Goal: Task Accomplishment & Management: Manage account settings

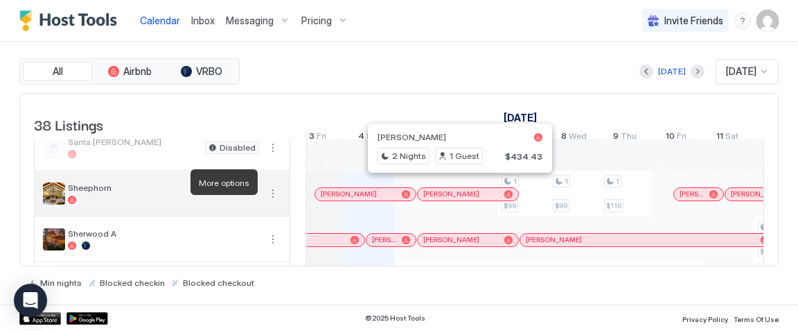
scroll to position [1176, 0]
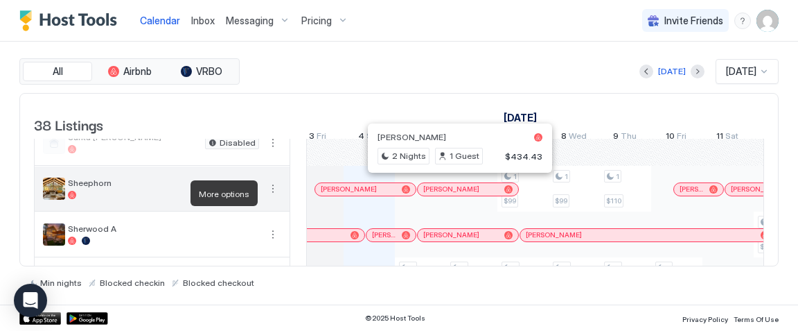
click at [272, 187] on button "More options" at bounding box center [273, 188] width 17 height 17
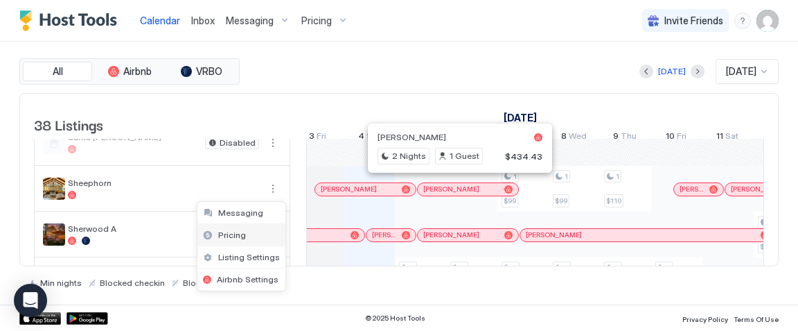
click at [238, 230] on span "Pricing" at bounding box center [232, 234] width 28 height 10
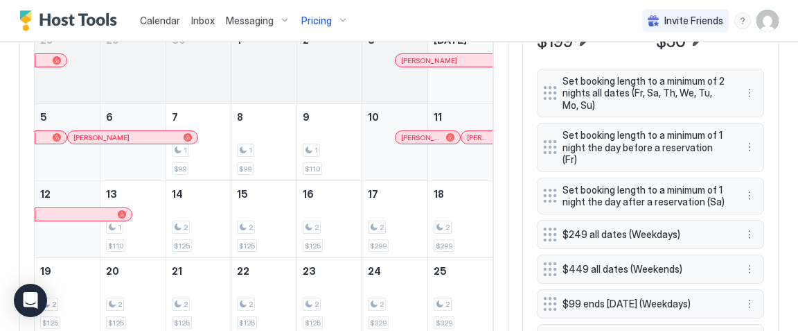
scroll to position [505, 0]
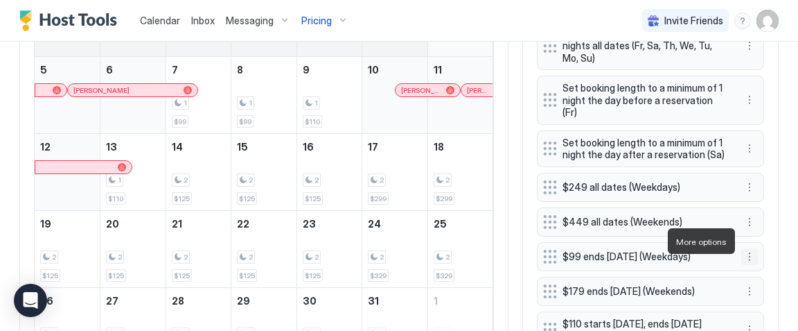
click at [747, 248] on button "More options" at bounding box center [750, 256] width 17 height 17
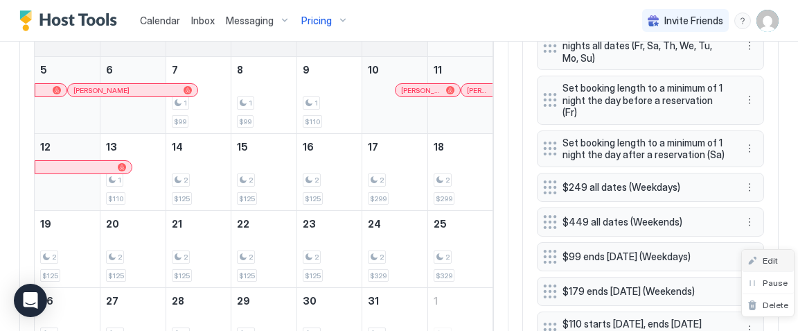
click at [758, 257] on div "Edit" at bounding box center [763, 260] width 30 height 10
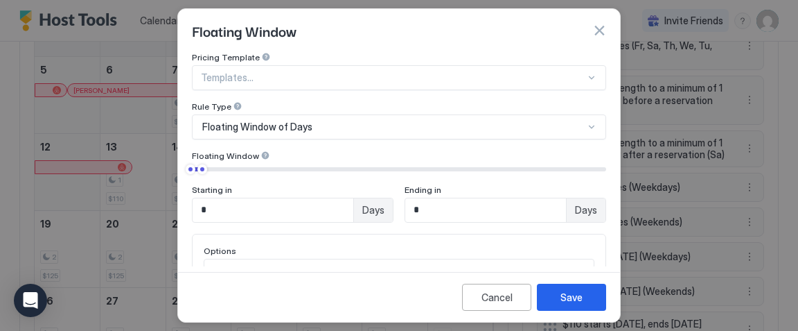
scroll to position [62, 0]
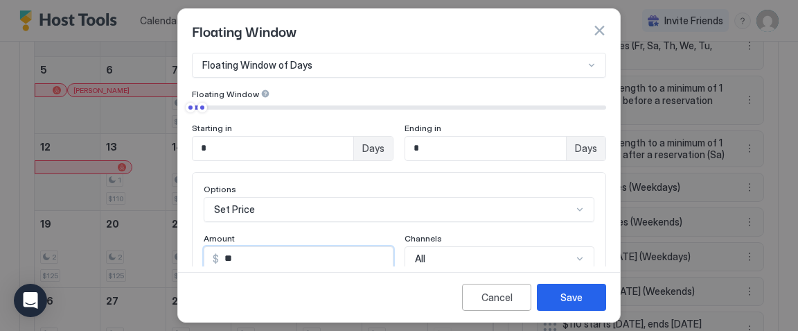
drag, startPoint x: 247, startPoint y: 256, endPoint x: 200, endPoint y: 220, distance: 58.9
click at [200, 220] on div "Options Set Price Amount $ ** Channels All" at bounding box center [399, 227] width 414 height 111
type input "**"
click at [585, 295] on button "Save" at bounding box center [571, 296] width 69 height 27
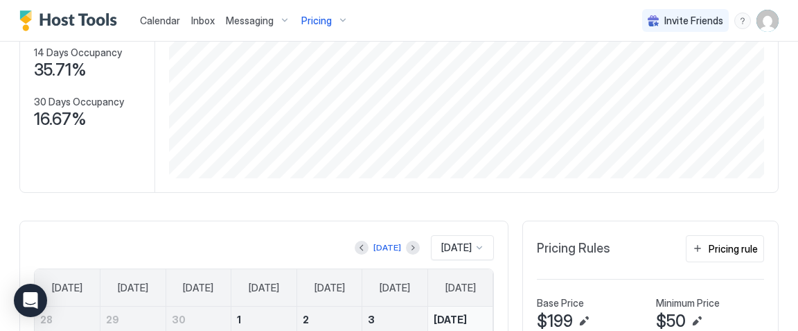
scroll to position [203, 0]
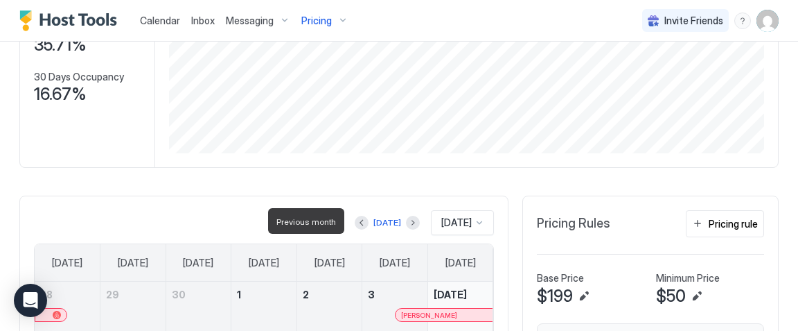
click at [355, 216] on div at bounding box center [362, 223] width 14 height 14
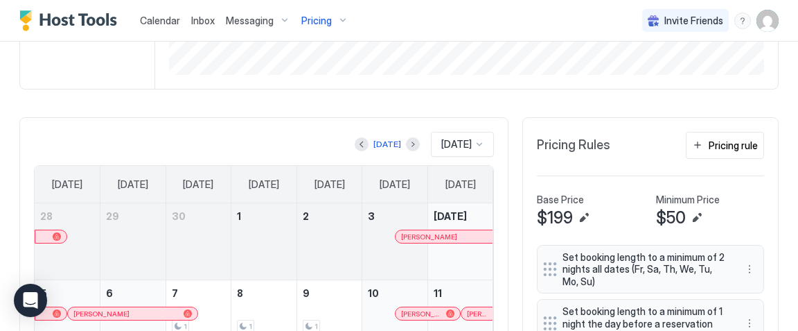
scroll to position [283, 0]
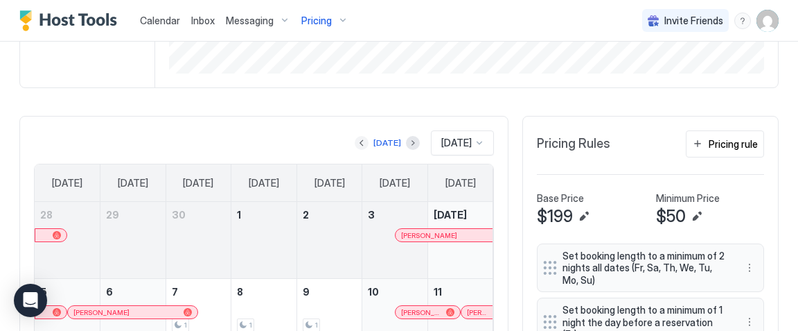
click at [360, 143] on button "Previous month" at bounding box center [362, 143] width 14 height 14
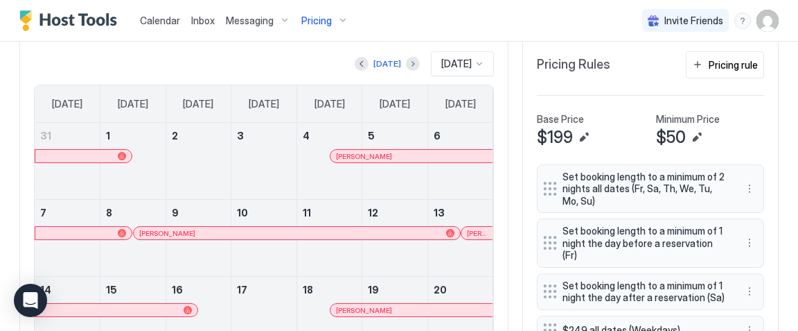
scroll to position [361, 0]
click at [406, 63] on button "Next month" at bounding box center [413, 65] width 14 height 14
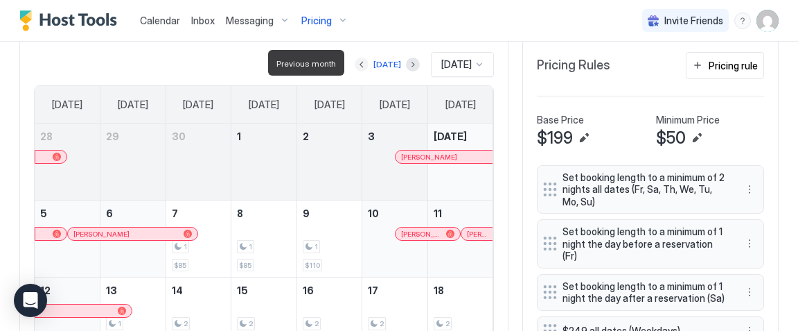
click at [360, 62] on button "Previous month" at bounding box center [362, 65] width 14 height 14
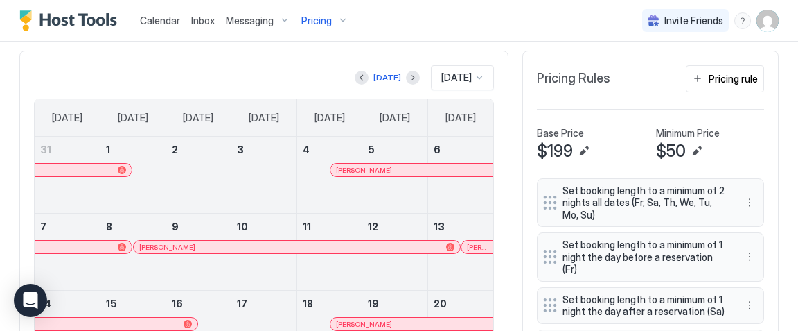
scroll to position [326, 0]
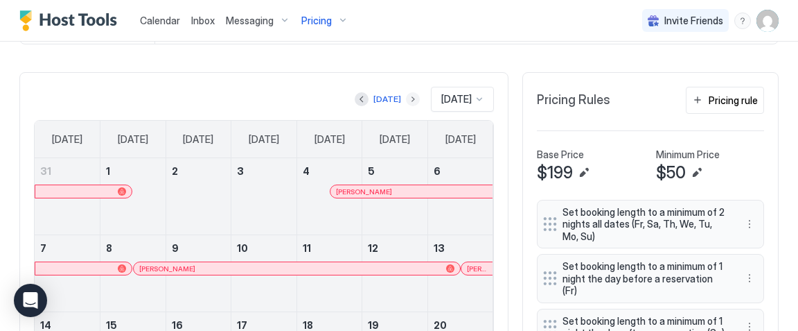
click at [406, 99] on button "Next month" at bounding box center [413, 99] width 14 height 14
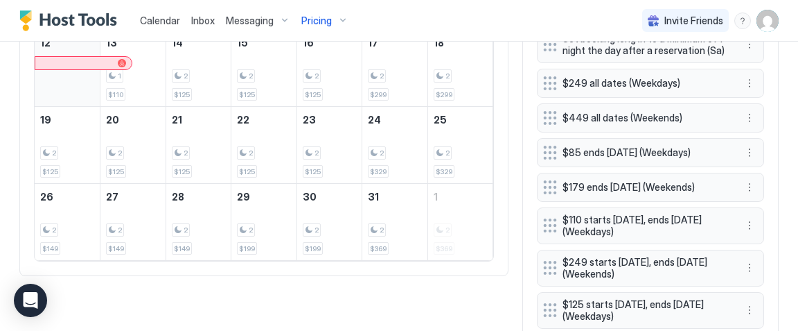
scroll to position [606, 0]
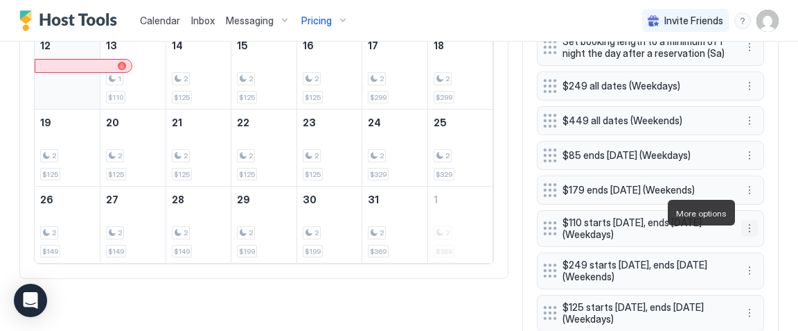
click at [753, 220] on button "More options" at bounding box center [750, 228] width 17 height 17
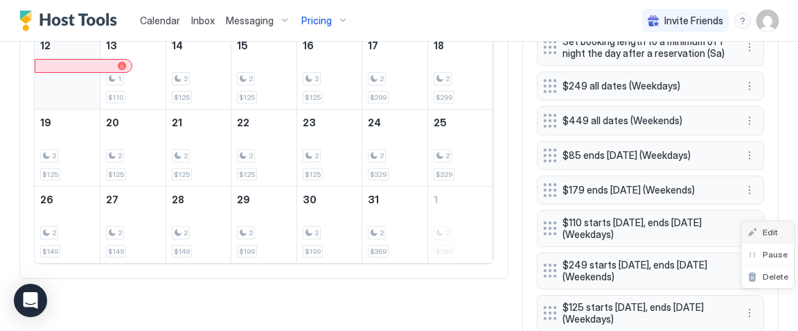
click at [767, 232] on span "Edit" at bounding box center [770, 232] width 15 height 10
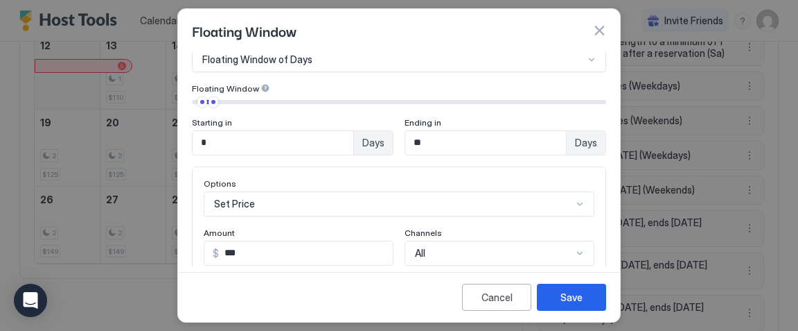
scroll to position [68, 0]
drag, startPoint x: 256, startPoint y: 252, endPoint x: 204, endPoint y: 209, distance: 66.9
click at [210, 216] on div "Options Set Price Amount $ *** Channels All" at bounding box center [399, 220] width 391 height 87
type input "**"
click at [575, 299] on div "Save" at bounding box center [572, 297] width 22 height 15
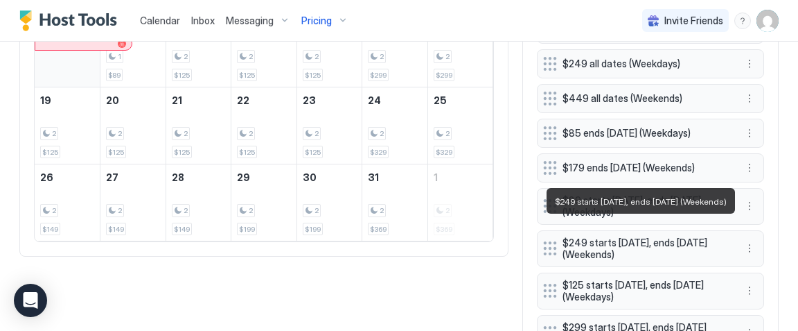
scroll to position [629, 0]
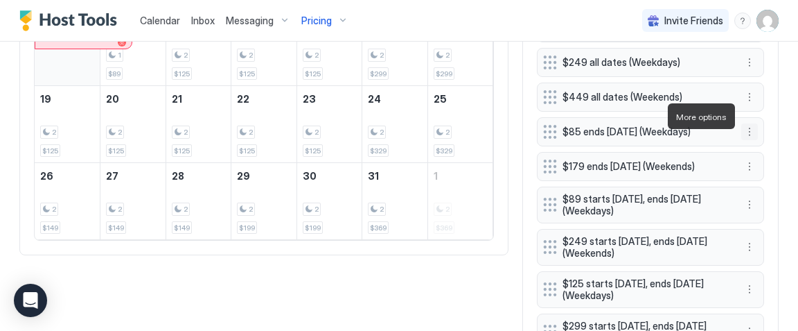
click at [751, 123] on button "More options" at bounding box center [750, 131] width 17 height 17
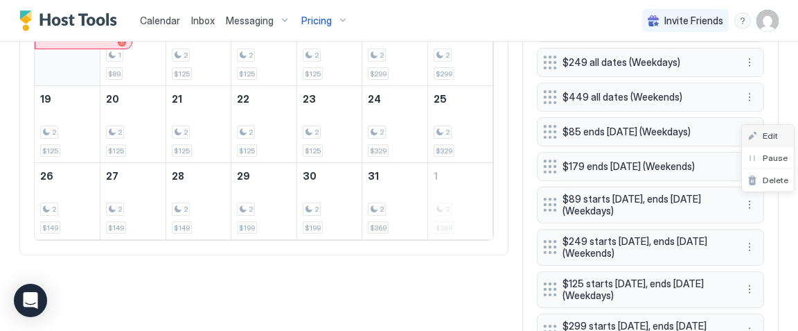
click at [780, 145] on div "Edit" at bounding box center [768, 136] width 52 height 22
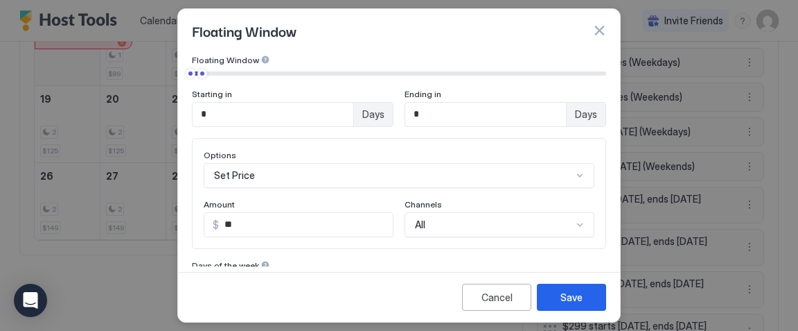
scroll to position [97, 0]
click at [254, 228] on input "**" at bounding box center [306, 223] width 174 height 24
type input "**"
click at [552, 299] on button "Save" at bounding box center [571, 296] width 69 height 27
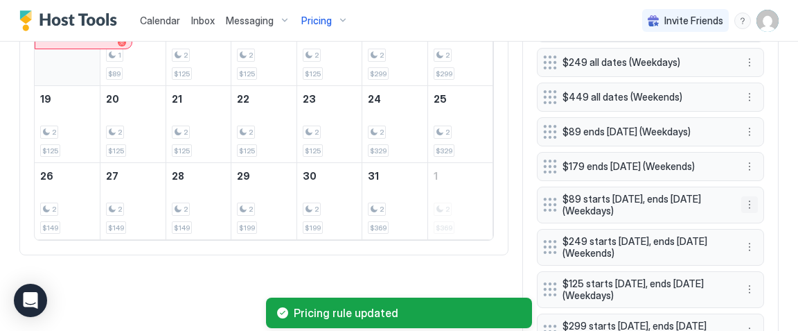
click at [751, 196] on button "More options" at bounding box center [750, 204] width 17 height 17
click at [773, 209] on span "Edit" at bounding box center [770, 207] width 15 height 10
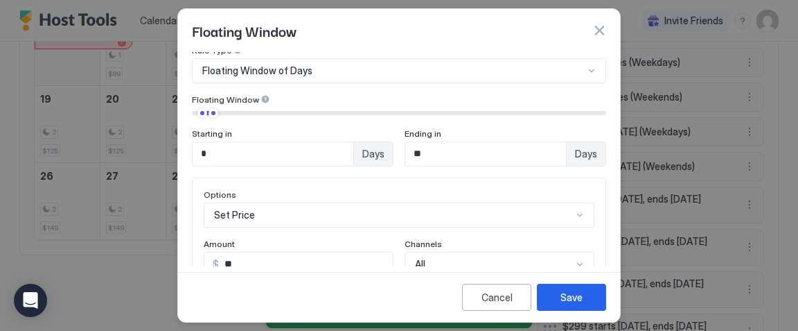
scroll to position [76, 0]
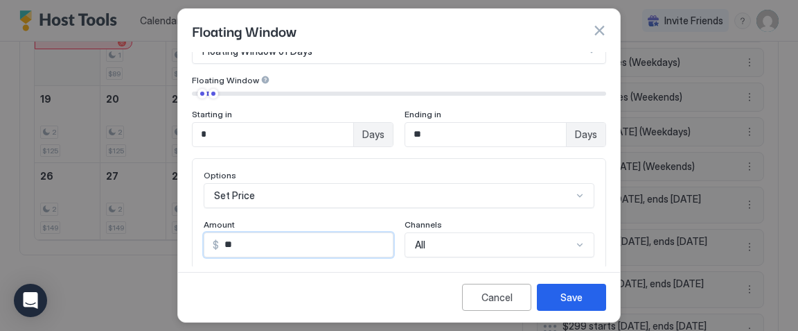
drag, startPoint x: 246, startPoint y: 243, endPoint x: 157, endPoint y: 193, distance: 102.1
click at [165, 198] on div "Floating Window Pricing Template Templates... Rule Type Floating Window of Days…" at bounding box center [399, 165] width 798 height 331
type input "**"
click at [570, 288] on button "Save" at bounding box center [571, 296] width 69 height 27
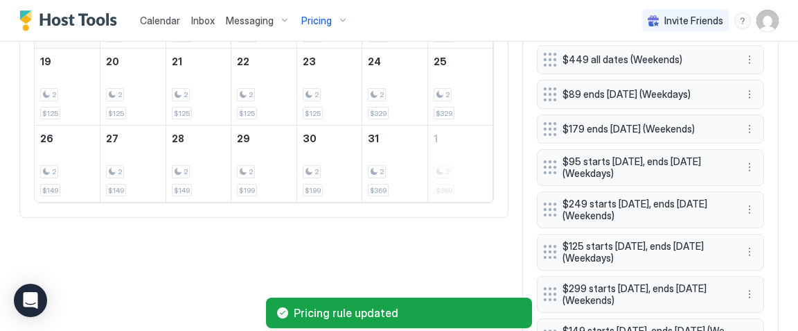
scroll to position [685, 0]
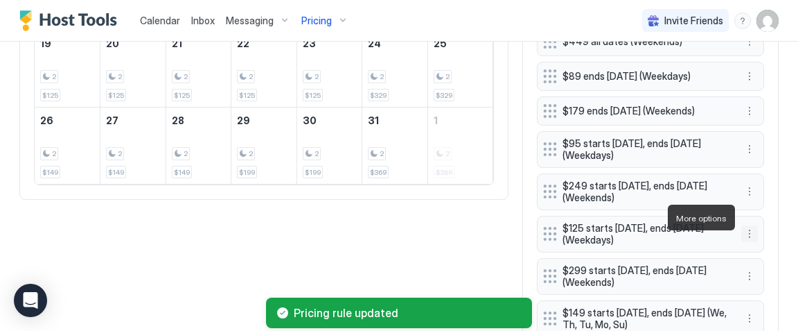
click at [753, 225] on button "More options" at bounding box center [750, 233] width 17 height 17
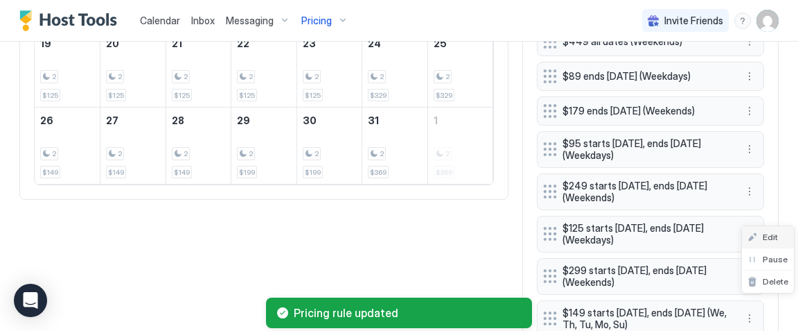
click at [771, 232] on span "Edit" at bounding box center [770, 236] width 15 height 10
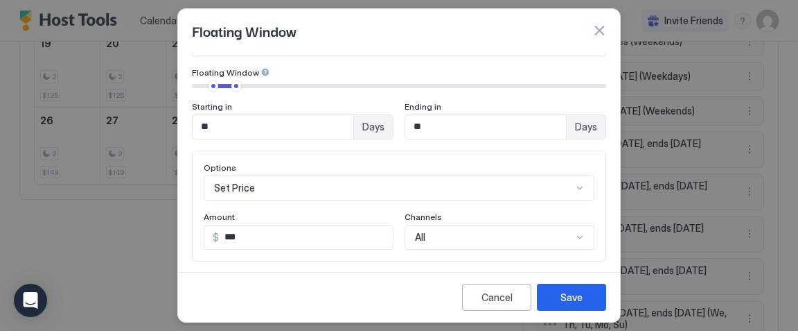
scroll to position [91, 0]
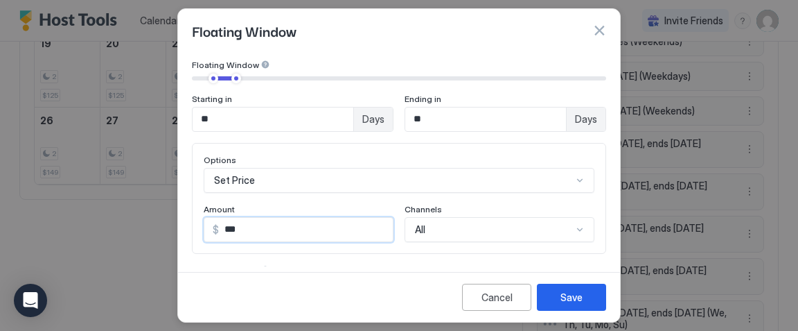
drag, startPoint x: 250, startPoint y: 229, endPoint x: 183, endPoint y: 193, distance: 76.3
click at [183, 193] on div "Pricing Template Templates... Rule Type Floating Window of Days Floating Window…" at bounding box center [399, 159] width 442 height 214
type input "**"
click at [560, 292] on button "Save" at bounding box center [571, 296] width 69 height 27
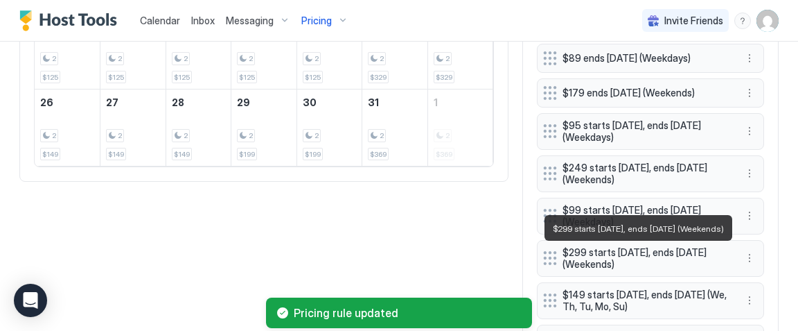
scroll to position [723, 0]
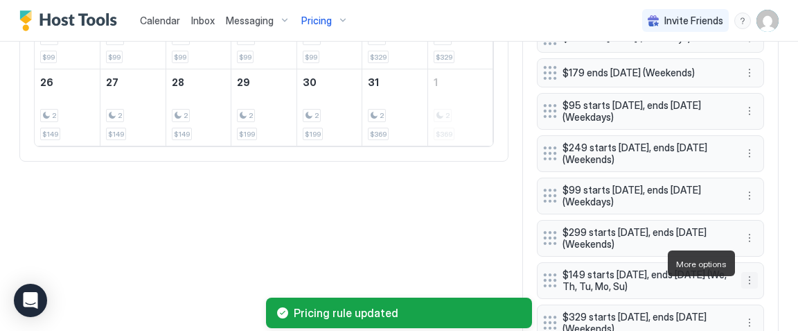
click at [753, 272] on button "More options" at bounding box center [750, 280] width 17 height 17
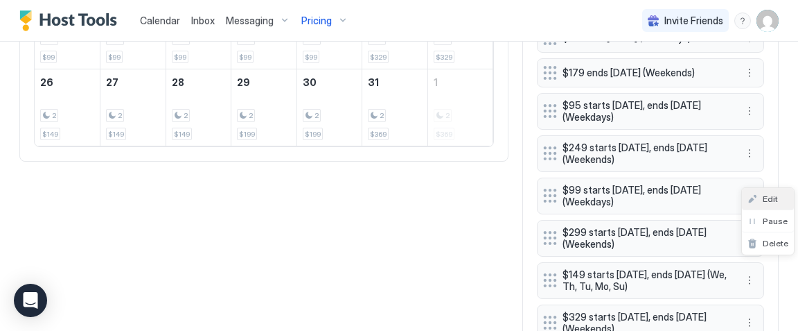
click at [772, 196] on span "Edit" at bounding box center [770, 198] width 15 height 10
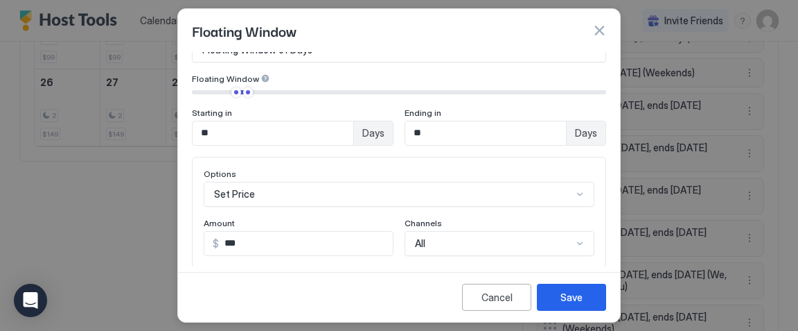
scroll to position [97, 0]
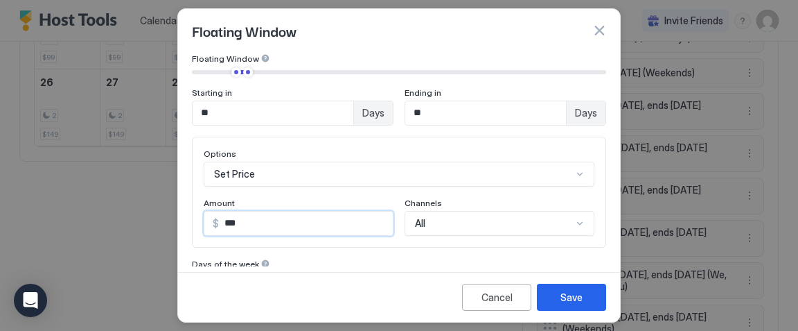
click at [254, 226] on input "***" at bounding box center [306, 223] width 174 height 24
type input "***"
click at [553, 288] on button "Save" at bounding box center [571, 296] width 69 height 27
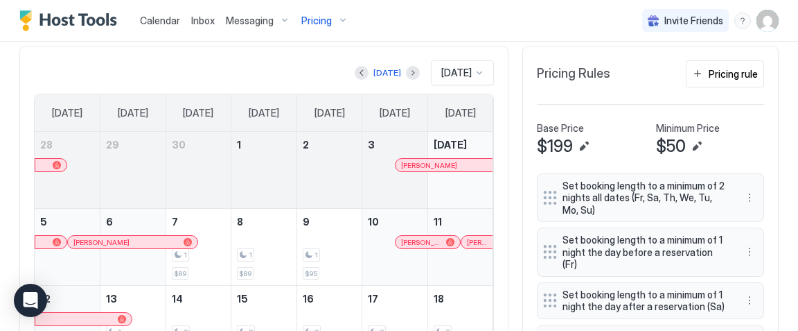
scroll to position [351, 0]
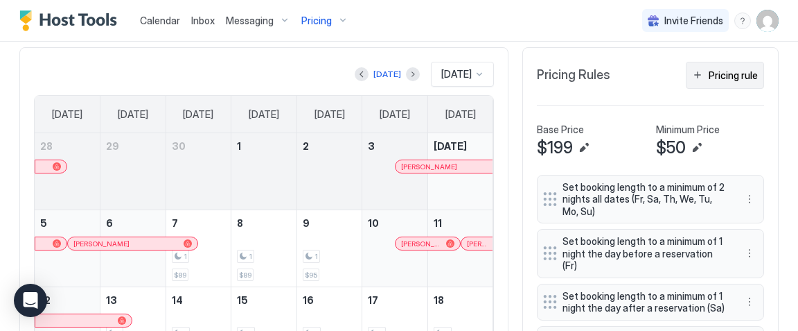
click at [724, 78] on div "Pricing rule" at bounding box center [733, 75] width 49 height 15
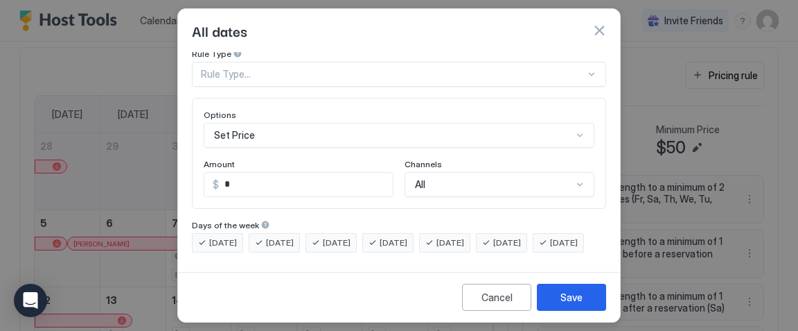
scroll to position [54, 0]
click at [445, 132] on div "Set Price" at bounding box center [399, 135] width 391 height 25
click at [518, 24] on div "All dates" at bounding box center [399, 30] width 414 height 21
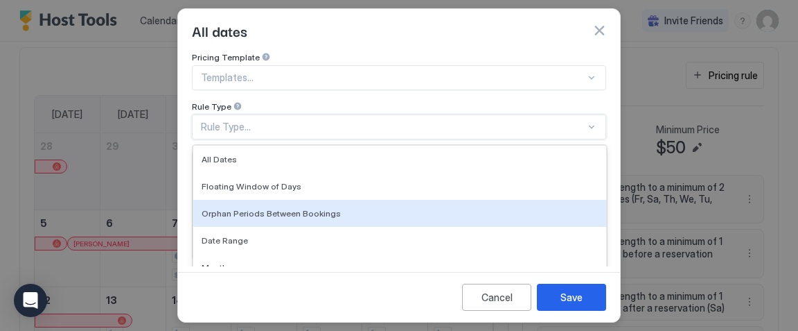
scroll to position [75, 0]
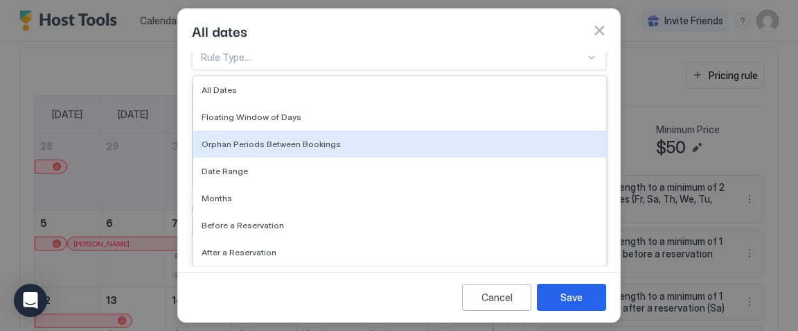
click at [397, 70] on div "Orphan Periods Between Bookings, 3 of 7. 7 results available. Use Up and Down t…" at bounding box center [399, 57] width 414 height 25
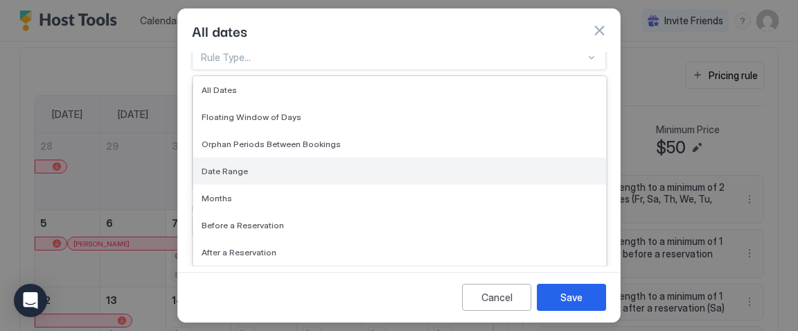
click at [385, 166] on div "Date Range" at bounding box center [400, 171] width 396 height 10
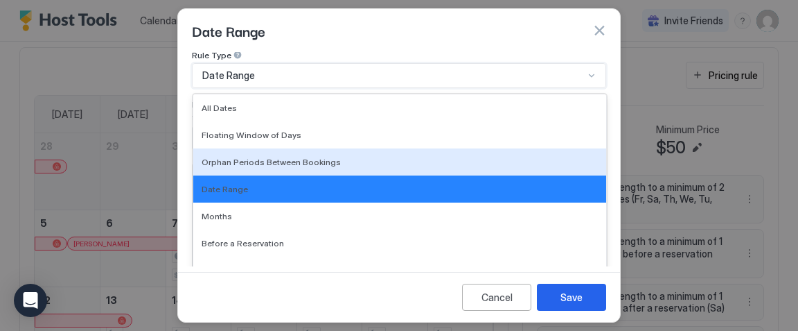
scroll to position [125, 0]
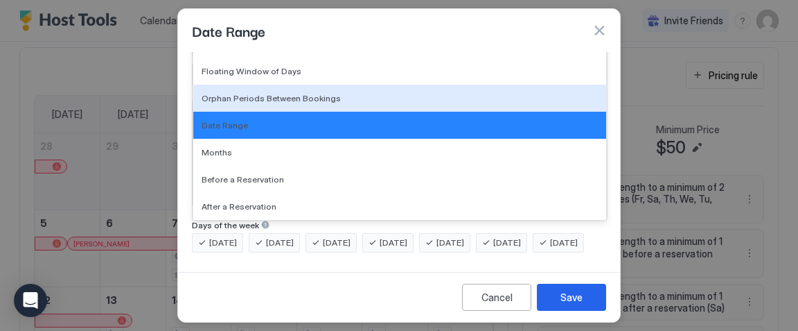
click at [317, 24] on div "option Date Range, selected. Orphan Periods Between Bookings, 3 of 7. 7 results…" at bounding box center [399, 11] width 414 height 25
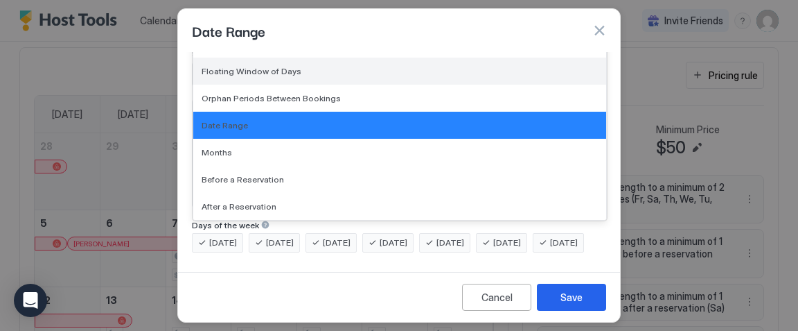
click at [300, 66] on div "Floating Window of Days" at bounding box center [400, 71] width 396 height 10
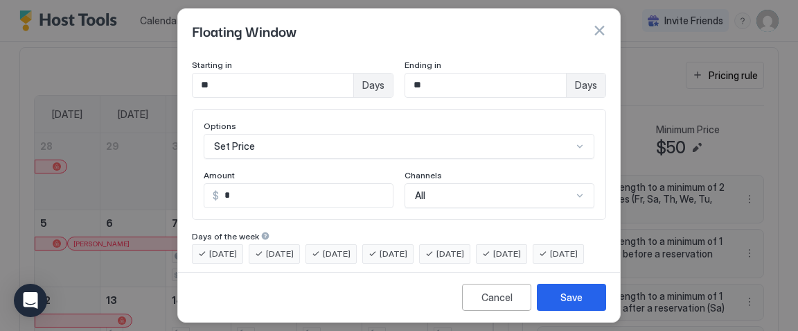
scroll to position [0, 0]
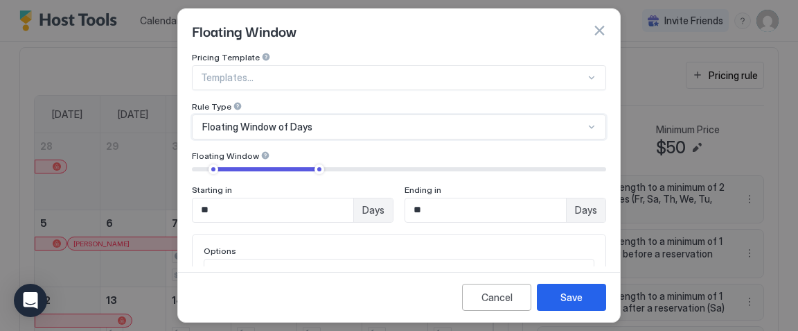
click at [297, 128] on div "option Floating Window of Days, selected. Floating Window of Days" at bounding box center [399, 126] width 414 height 25
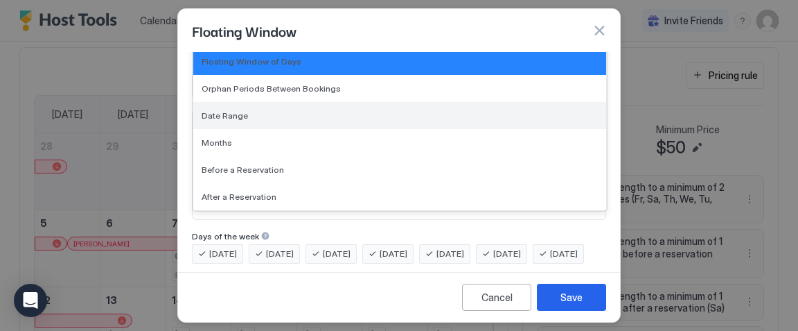
click at [299, 112] on div "Date Range" at bounding box center [400, 115] width 396 height 10
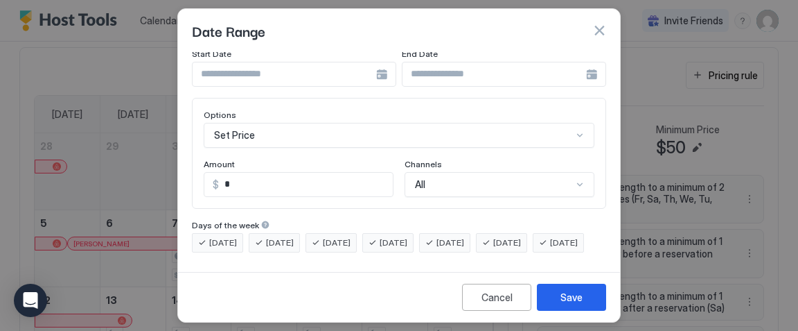
click at [272, 62] on input "Input Field" at bounding box center [285, 74] width 184 height 24
